Goal: Transaction & Acquisition: Obtain resource

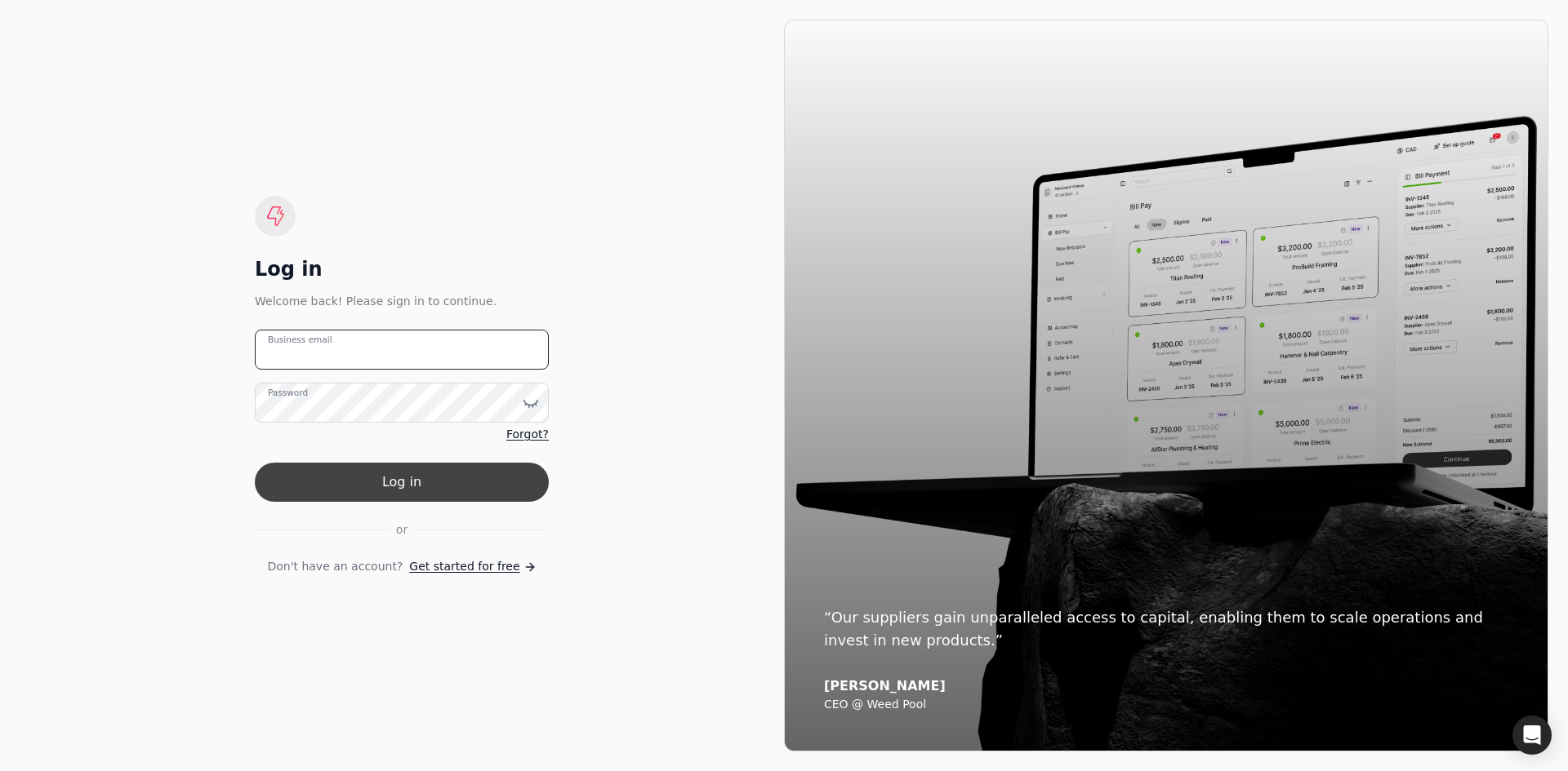
type email "[EMAIL_ADDRESS][DOMAIN_NAME]"
click at [410, 495] on button "Log in" at bounding box center [402, 482] width 294 height 39
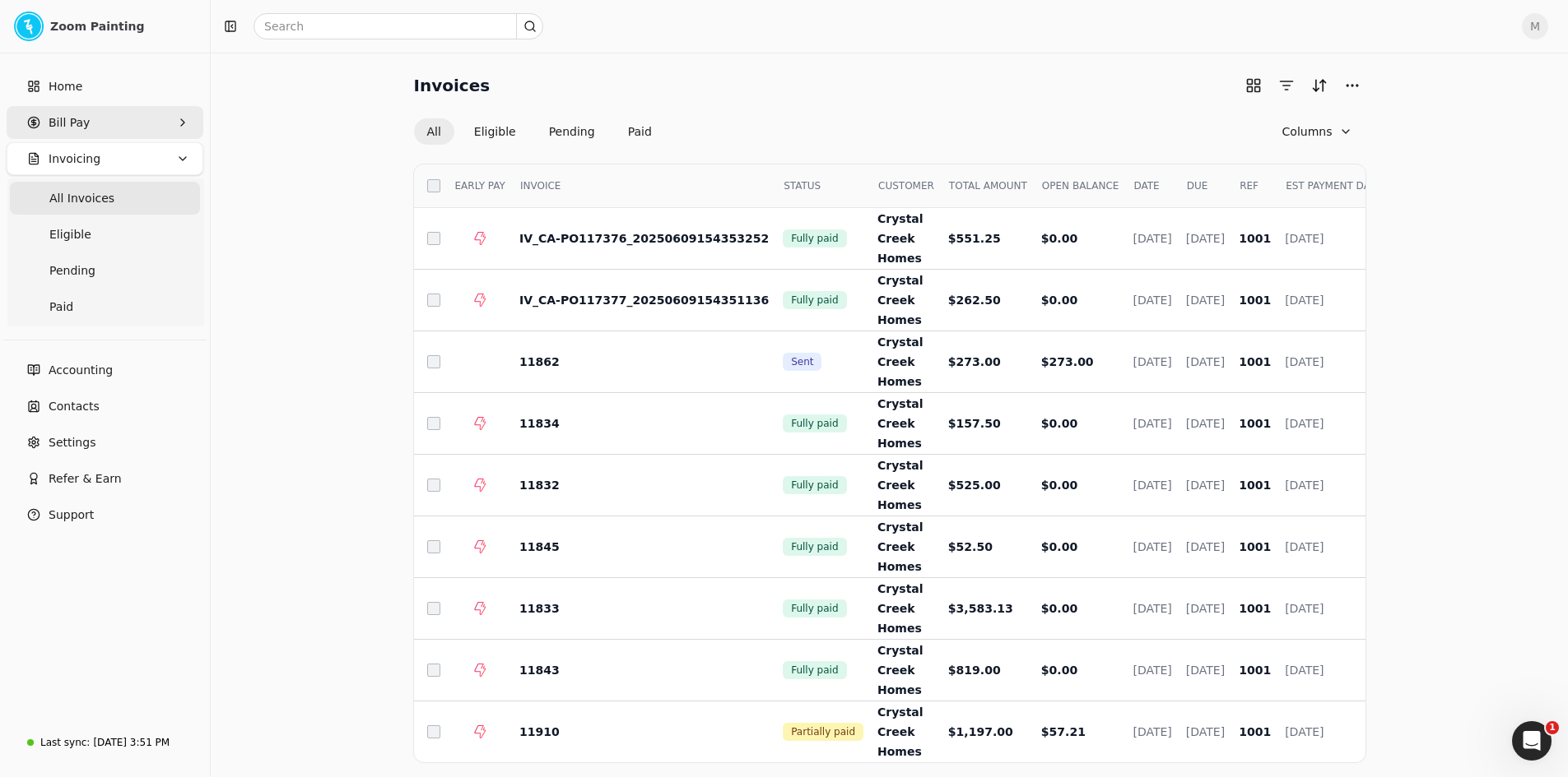
click at [58, 122] on span "Bill Pay" at bounding box center [69, 123] width 42 height 17
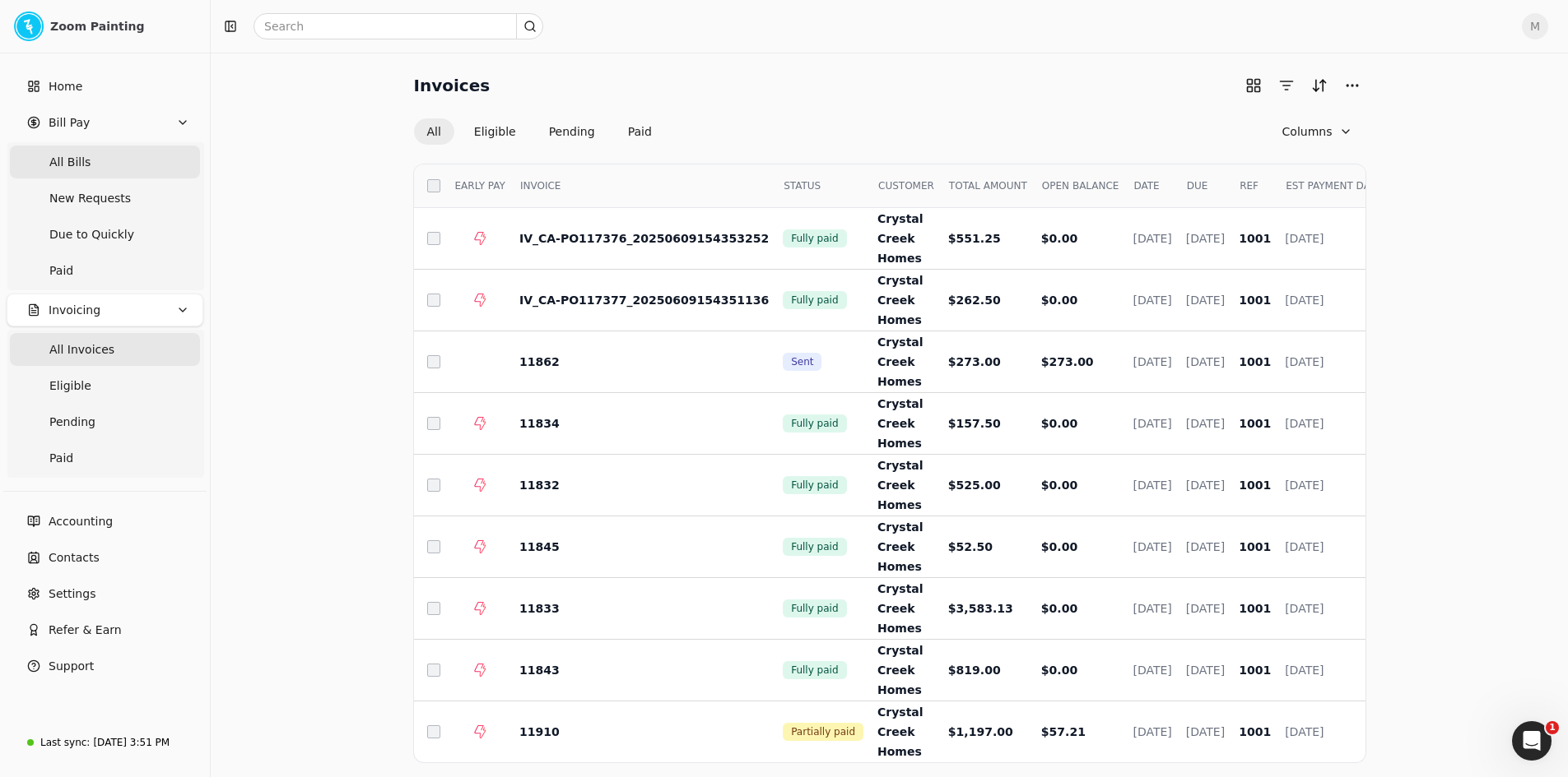
click at [100, 163] on Bills "All Bills" at bounding box center [104, 161] width 190 height 33
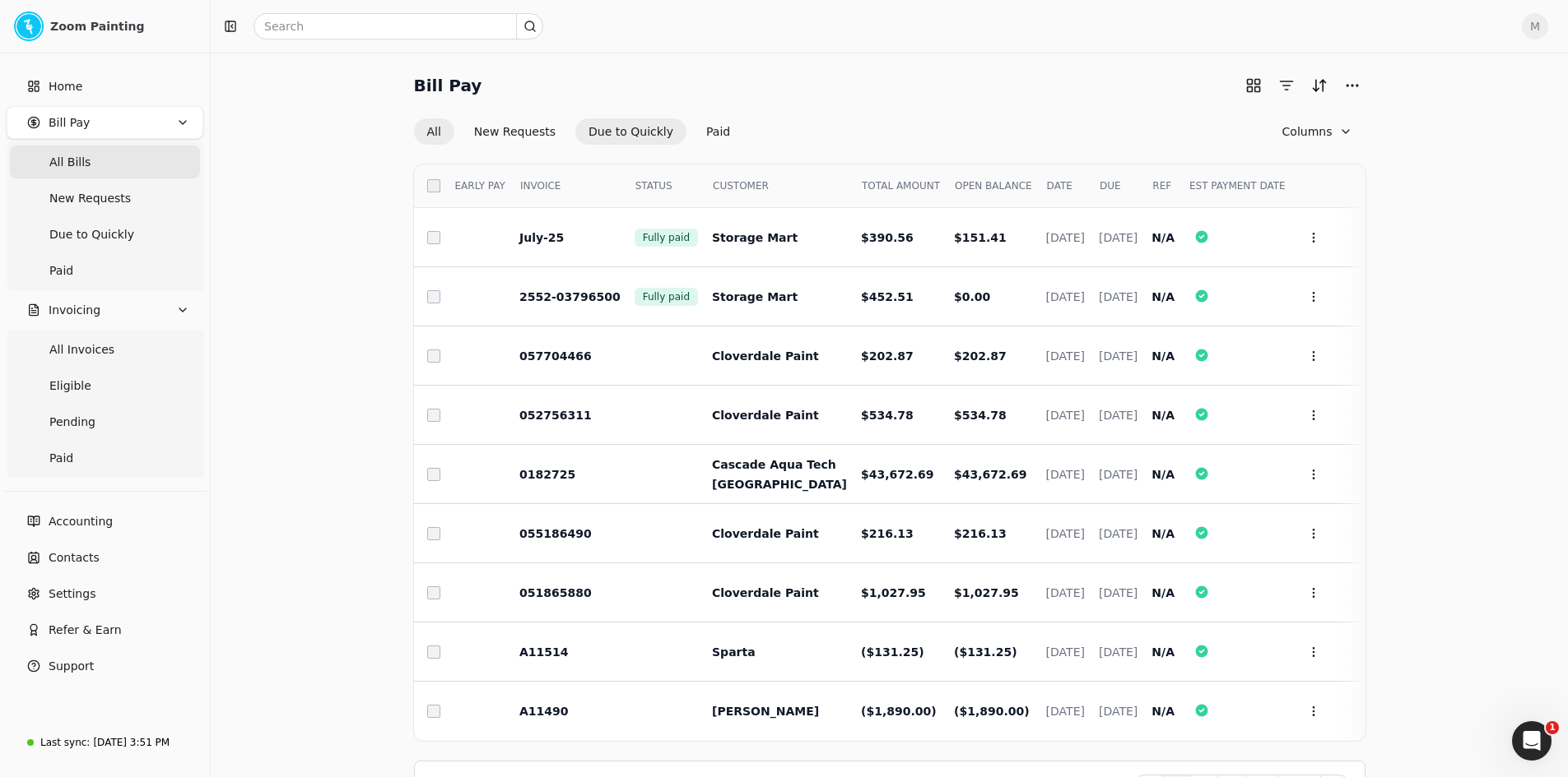
click at [639, 121] on button "Due to Quickly" at bounding box center [631, 131] width 111 height 26
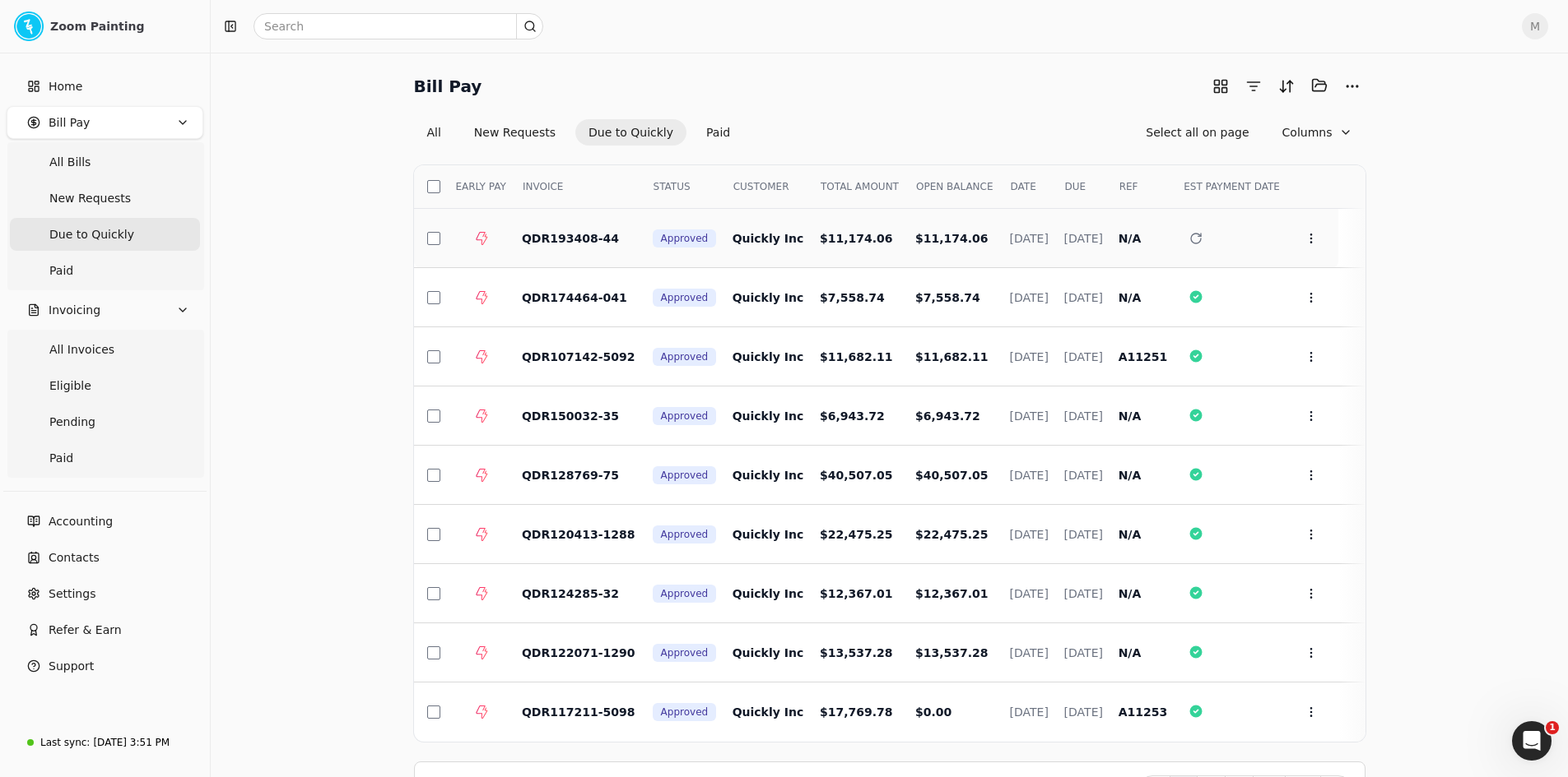
click at [1066, 236] on span "[DATE]" at bounding box center [1082, 239] width 39 height 13
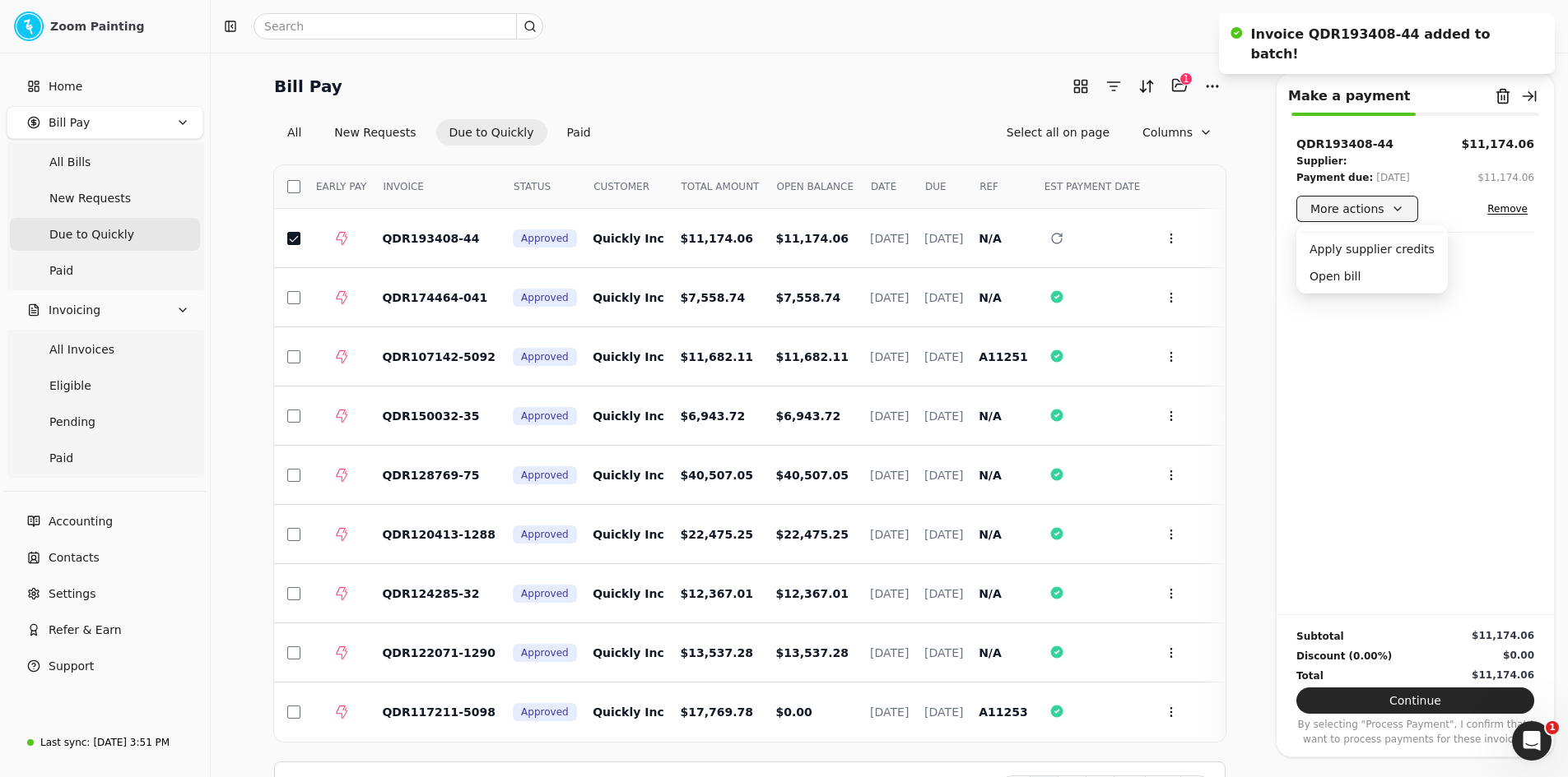
click at [1388, 215] on button "More actions" at bounding box center [1356, 209] width 122 height 26
click at [1517, 414] on div "QDR193408-44 $11,174.06 Supplier: Payment due: [DATE] $11,174.06 More actions R…" at bounding box center [1415, 375] width 278 height 479
click at [418, 240] on span "QDR193408-44" at bounding box center [430, 239] width 97 height 13
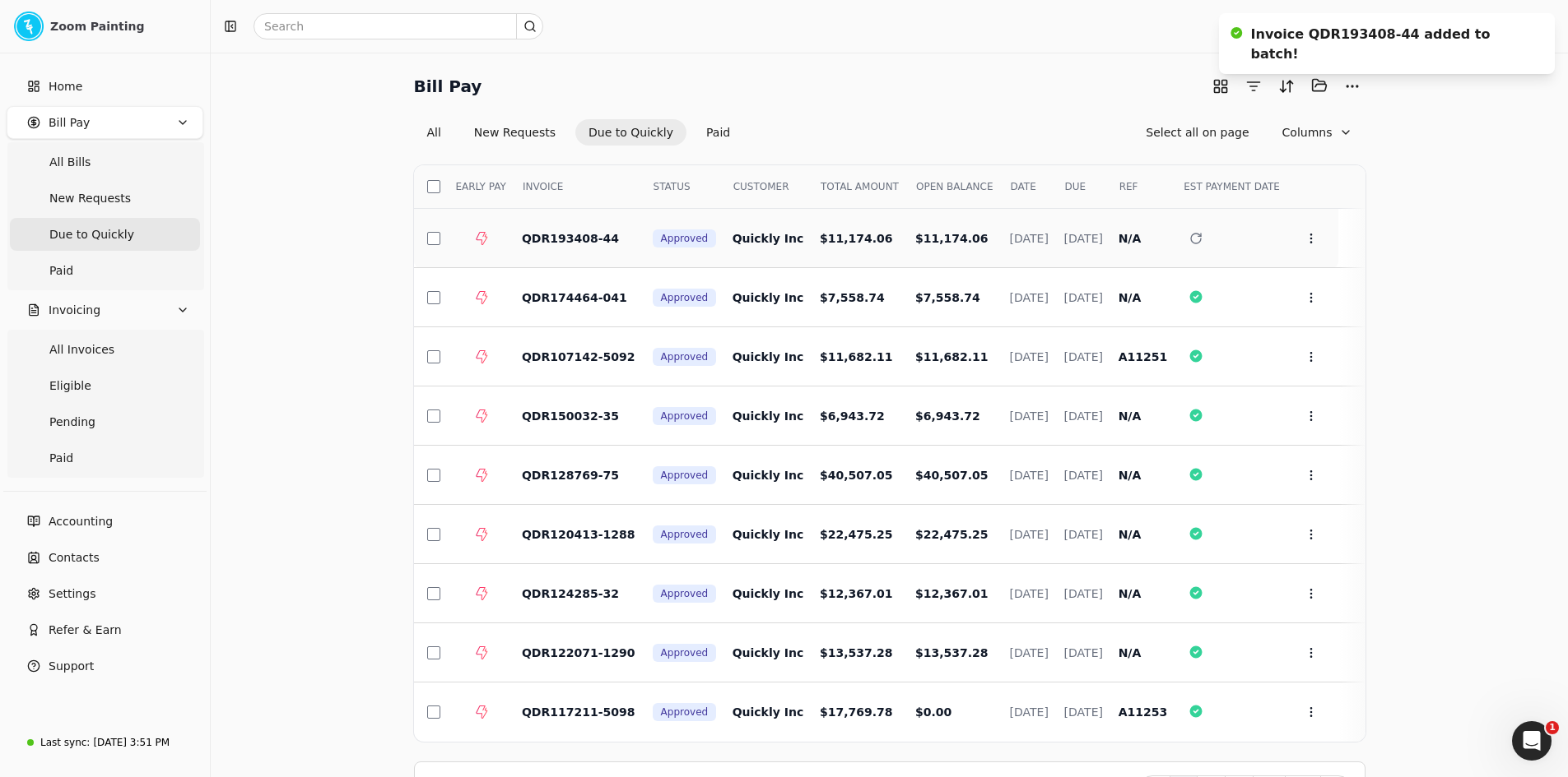
click at [571, 238] on span "QDR193408-44" at bounding box center [570, 239] width 97 height 13
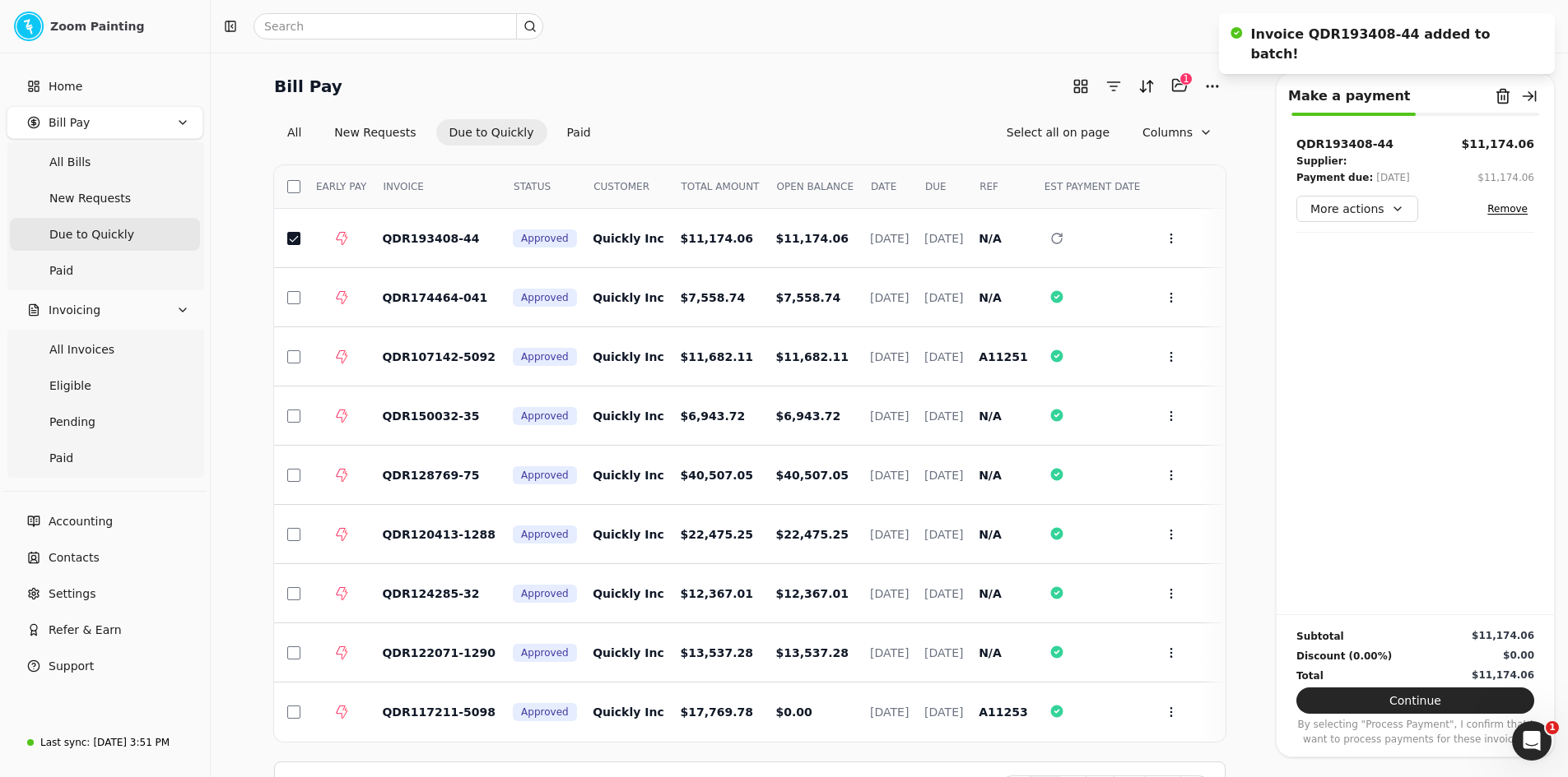
click at [816, 77] on div "Bill Pay Selected items: 1 1" at bounding box center [749, 86] width 951 height 27
click at [560, 125] on button "Paid" at bounding box center [578, 132] width 50 height 26
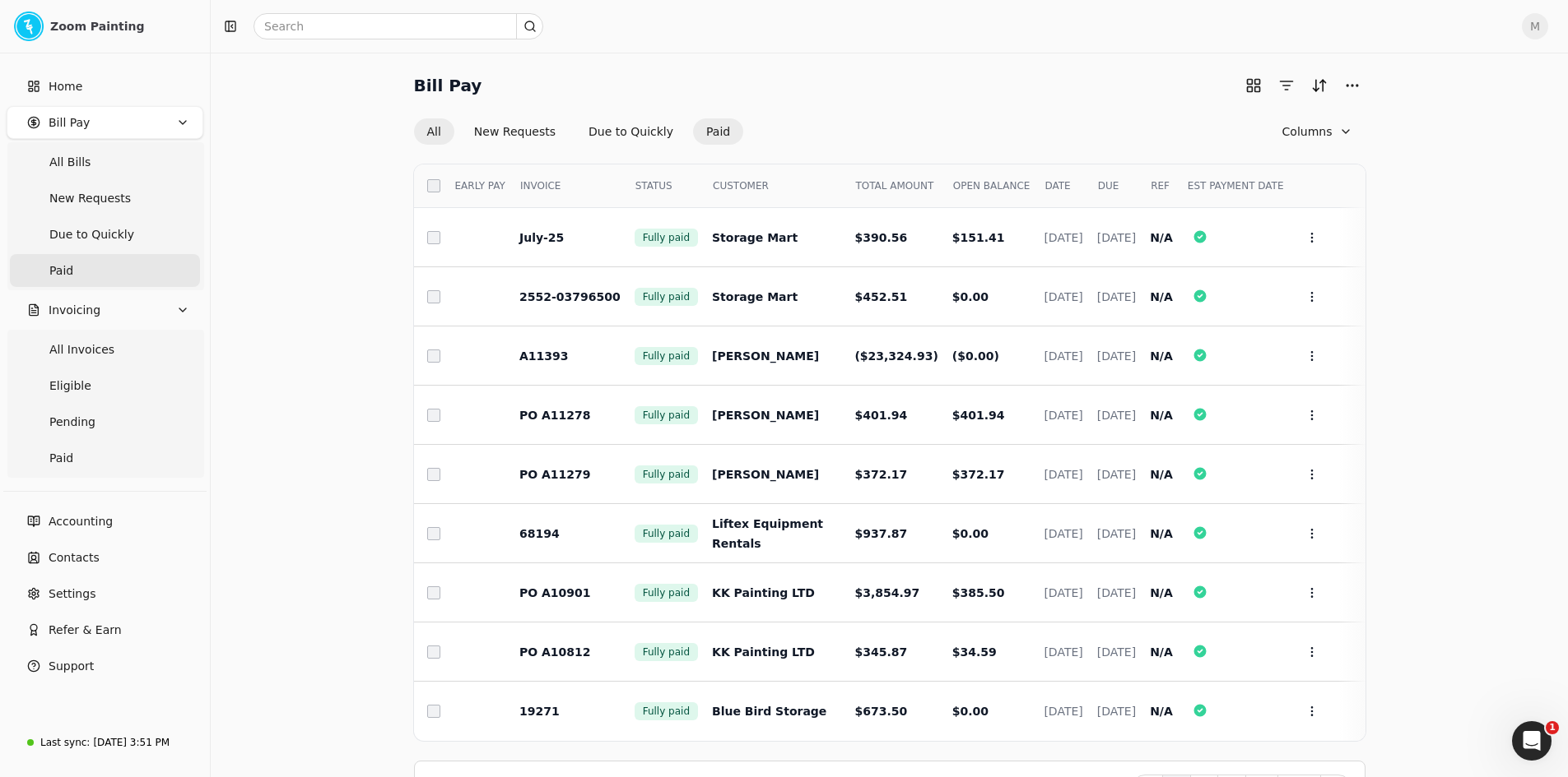
click at [435, 127] on button "All" at bounding box center [434, 131] width 41 height 26
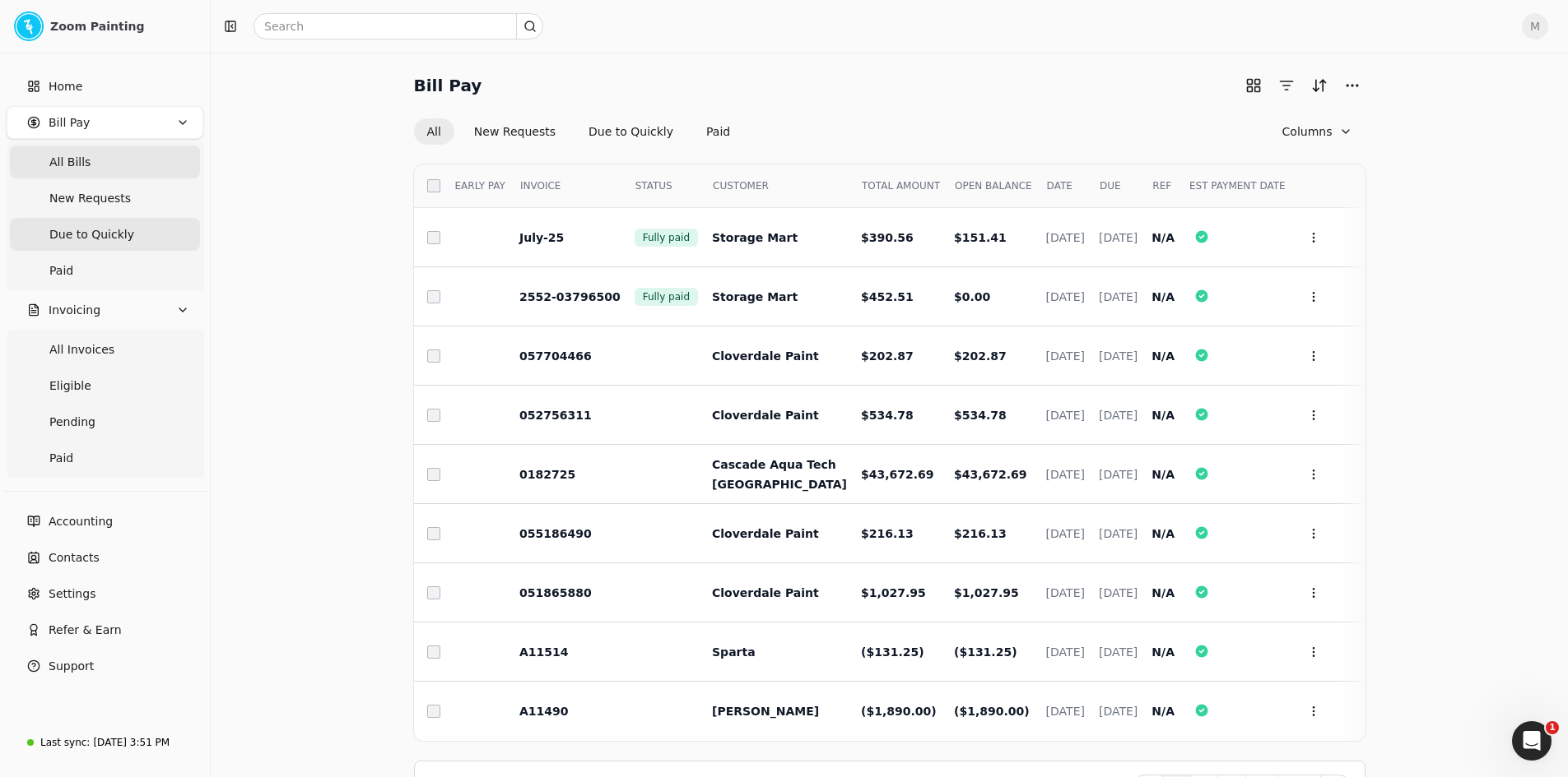
click at [60, 237] on span "Due to Quickly" at bounding box center [92, 235] width 85 height 17
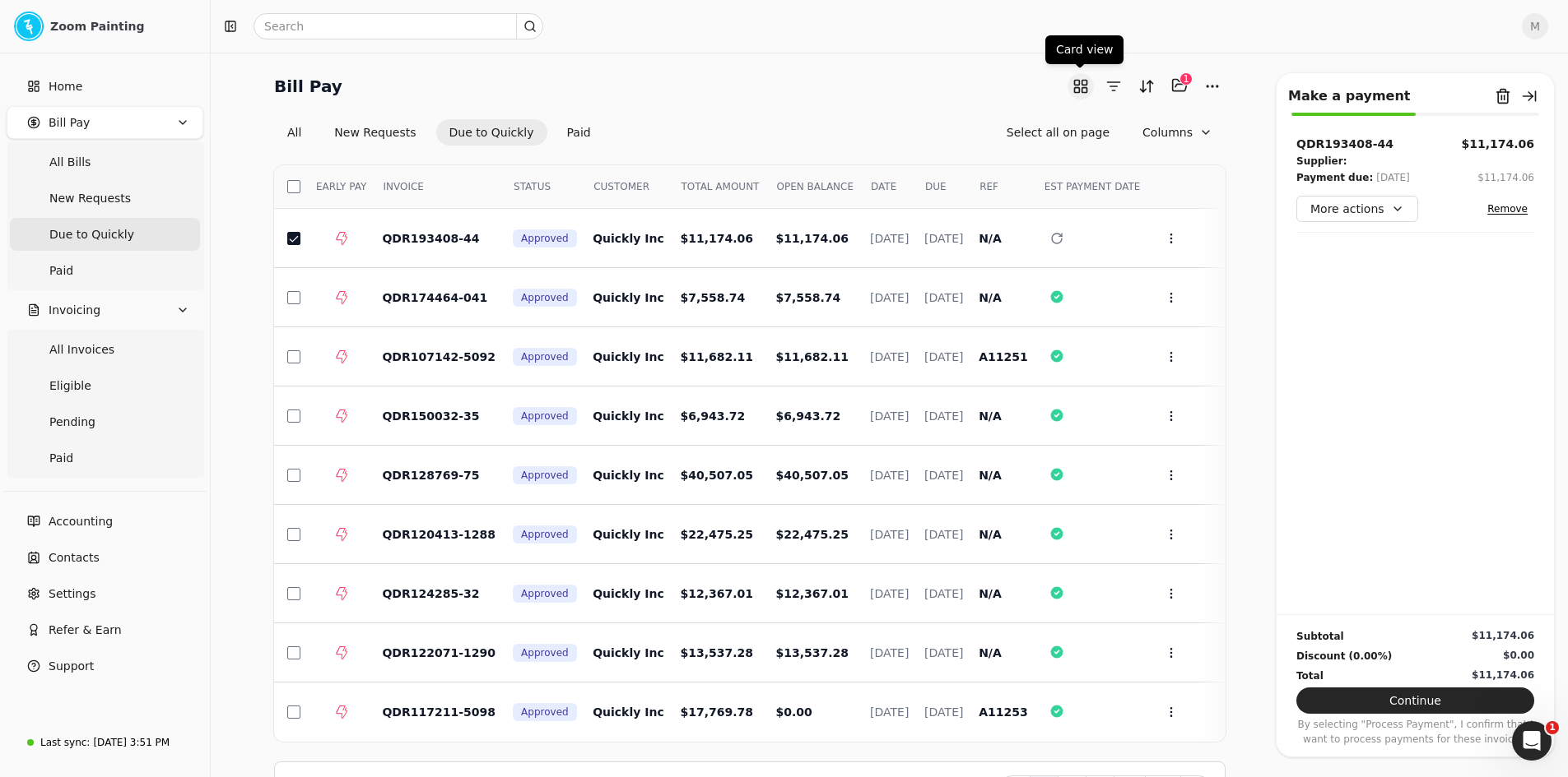
click at [1077, 85] on button "button" at bounding box center [1081, 87] width 26 height 26
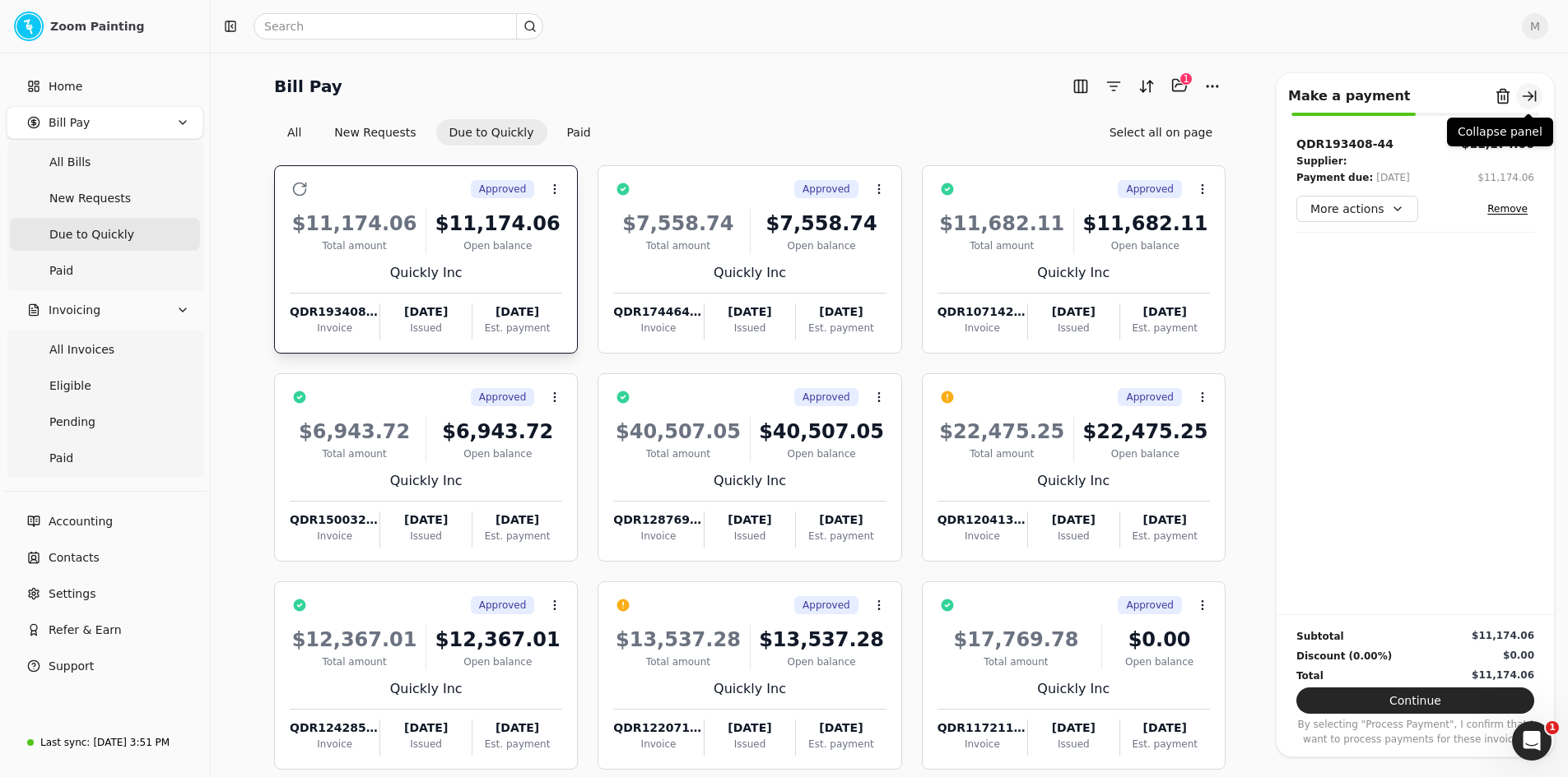
click at [1536, 97] on button "button" at bounding box center [1529, 96] width 26 height 26
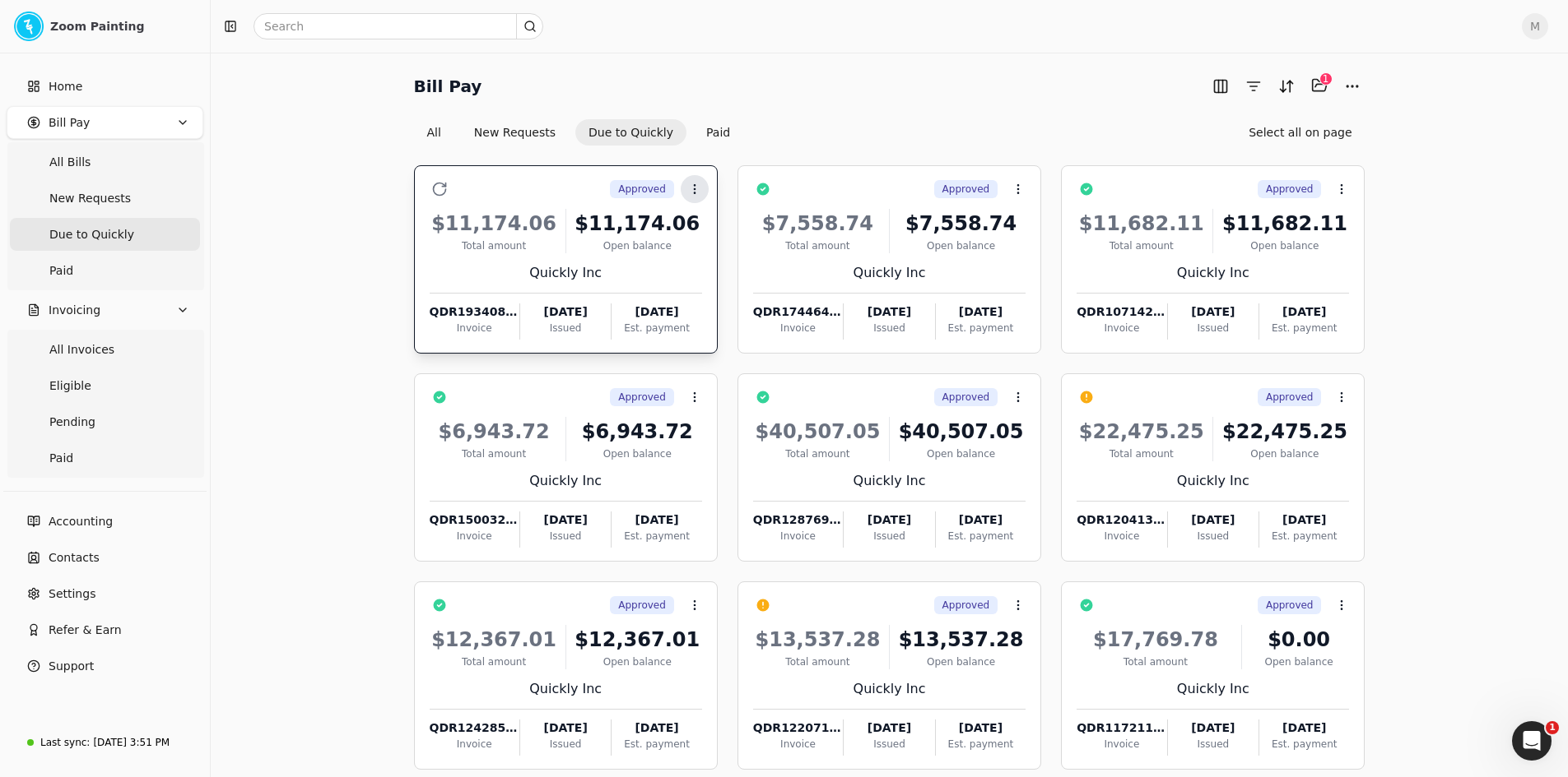
click at [696, 183] on icon at bounding box center [694, 189] width 13 height 13
click at [699, 228] on li "Open" at bounding box center [774, 228] width 202 height 30
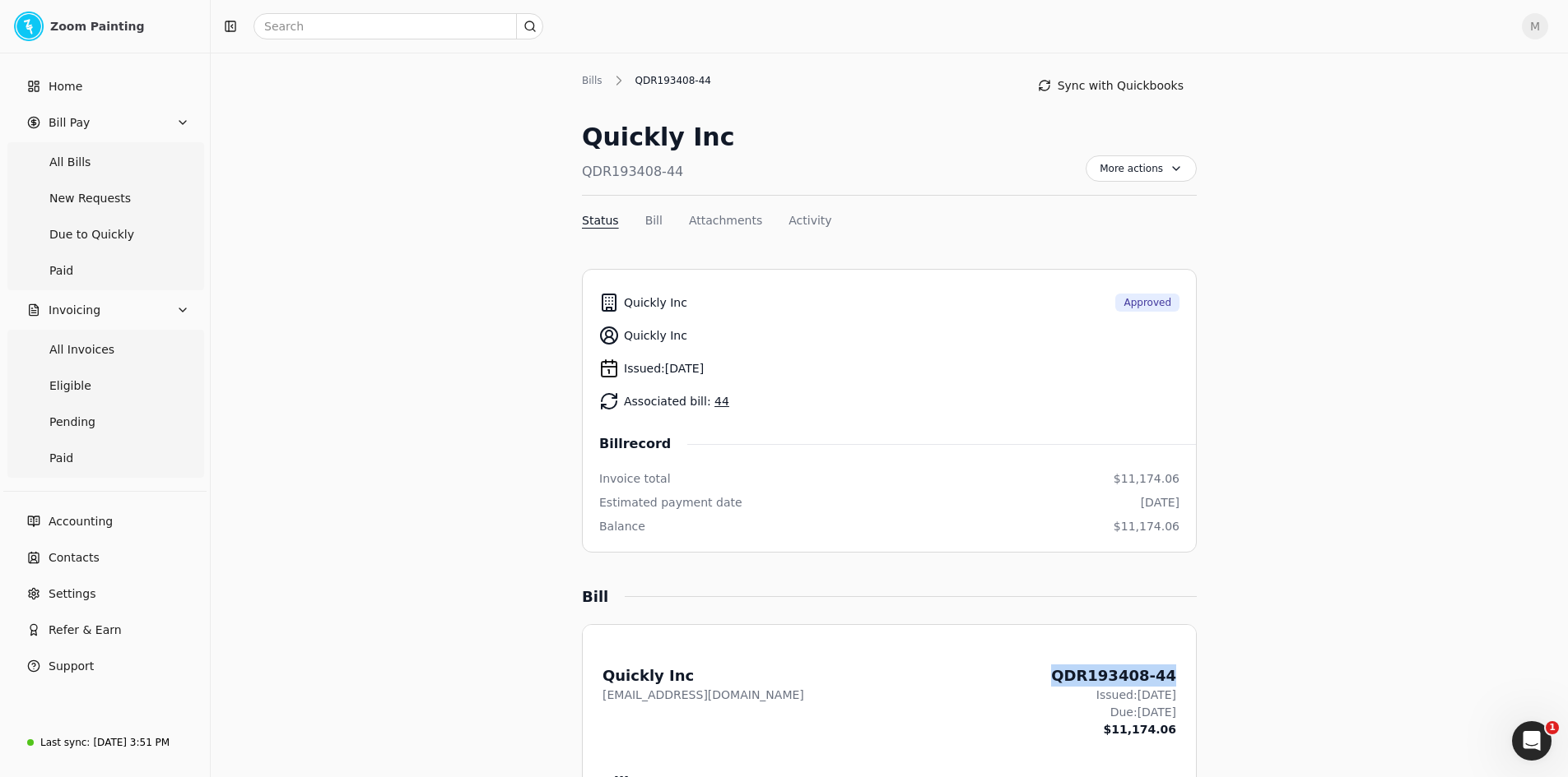
drag, startPoint x: 1182, startPoint y: 679, endPoint x: 1071, endPoint y: 673, distance: 111.2
copy div "QDR193408-44"
click at [714, 401] on link "44" at bounding box center [722, 401] width 15 height 13
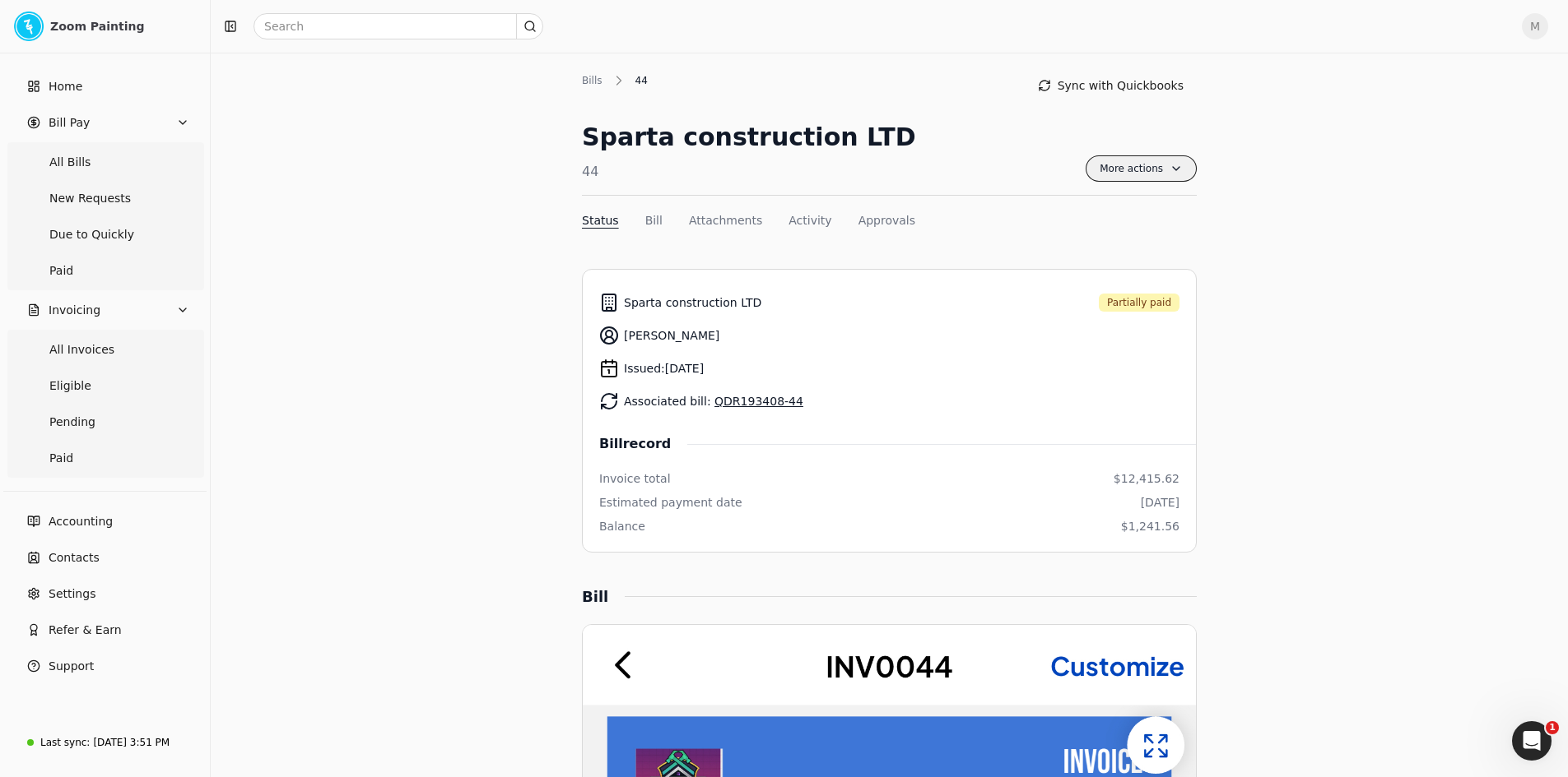
click at [1168, 160] on span "More actions" at bounding box center [1141, 169] width 111 height 26
click at [1106, 213] on li "Export PDF" at bounding box center [1091, 209] width 202 height 30
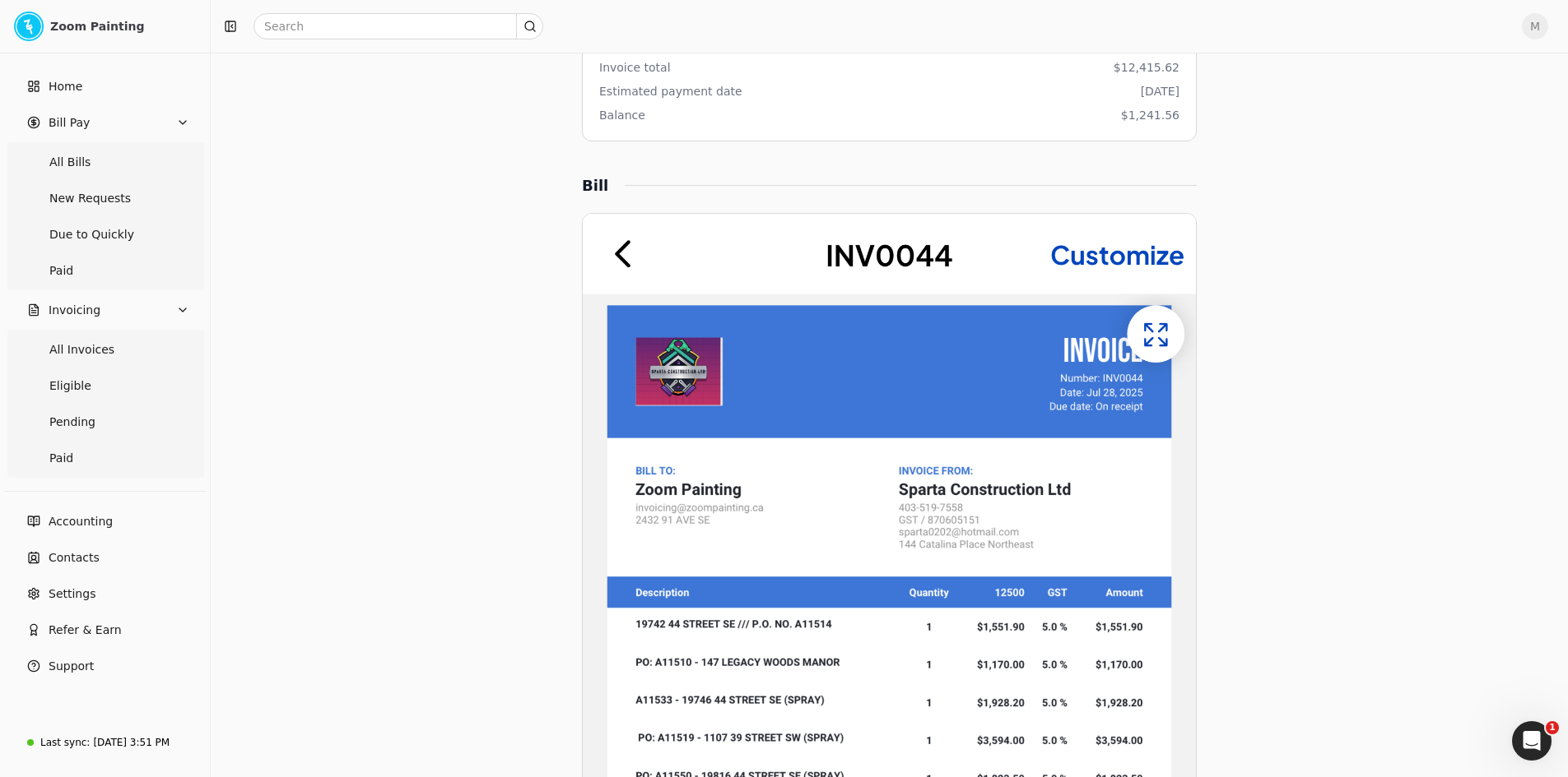
scroll to position [740, 0]
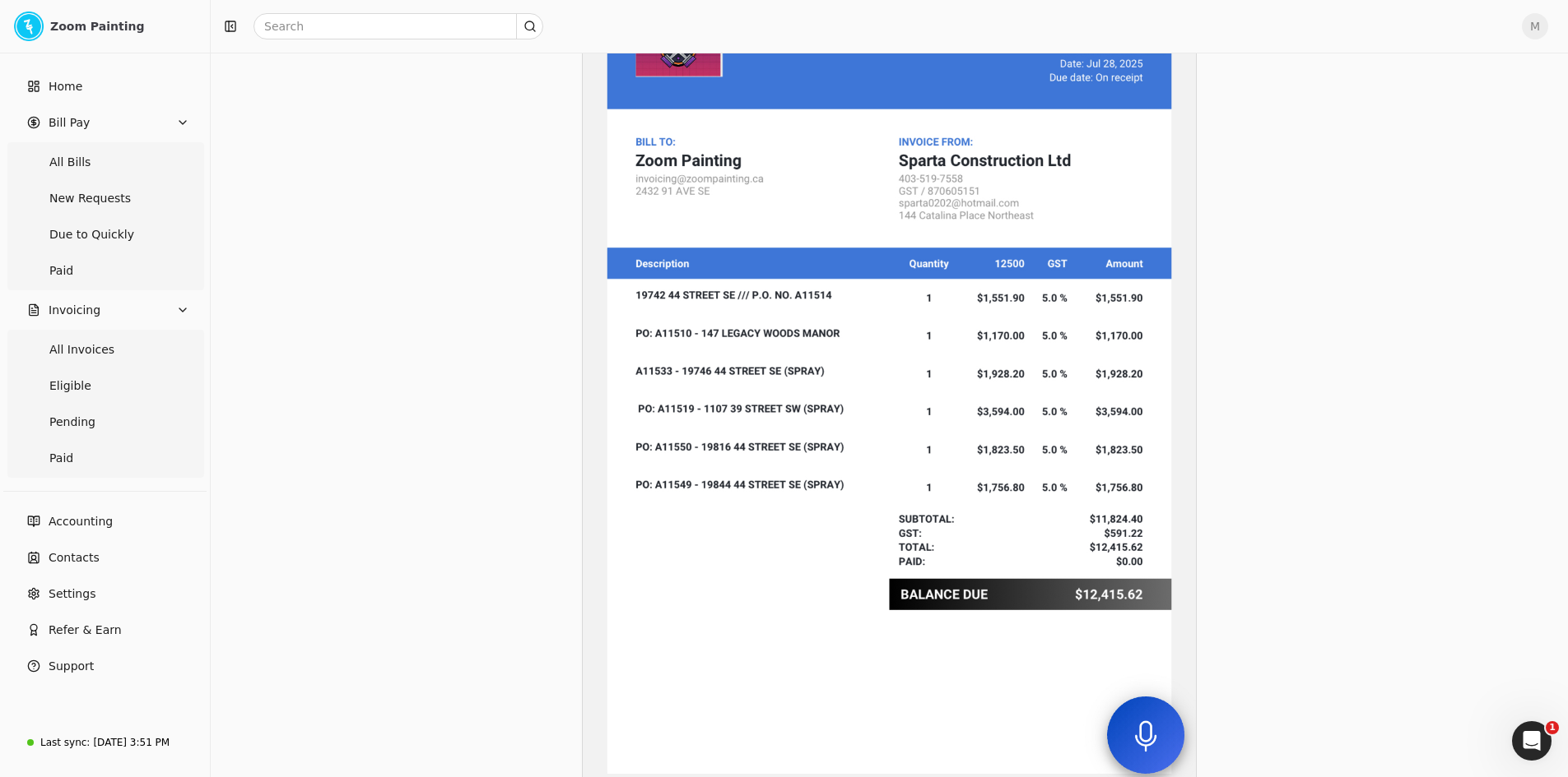
click at [1282, 291] on div "Bills 44 Sync with Quickbooks Sparta construction LTD 44 More actions Context M…" at bounding box center [889, 531] width 991 height 2396
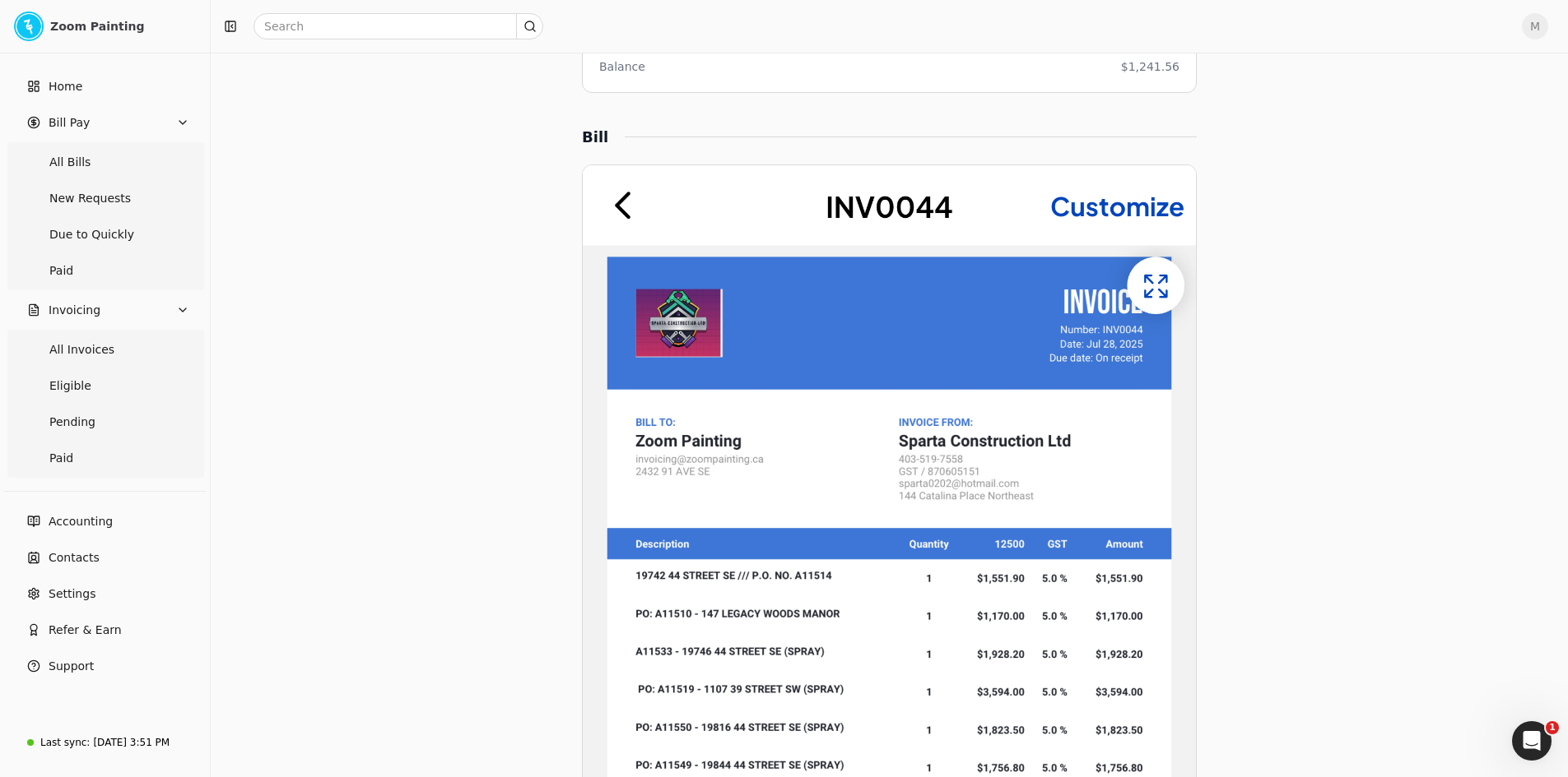
scroll to position [0, 0]
